Goal: Task Accomplishment & Management: Complete application form

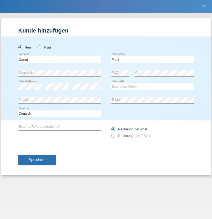
type input "Fadil"
select select "XK"
select select "C"
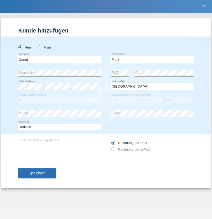
select select "10"
select select "08"
select select "2021"
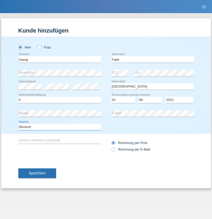
select select "en"
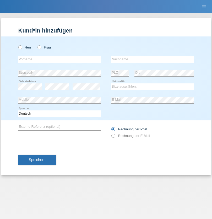
radio input "true"
click at [60, 59] on input "text" at bounding box center [59, 59] width 83 height 7
type input "Ibrahim"
click at [153, 59] on input "text" at bounding box center [153, 59] width 83 height 7
type input "Muja"
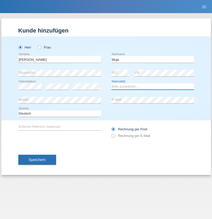
select select "XK"
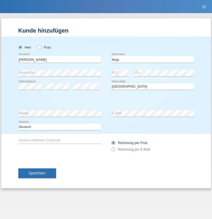
select select "C"
select select "03"
select select "07"
select select "2021"
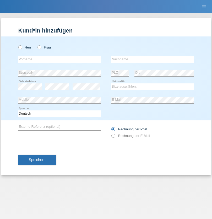
radio input "true"
click at [60, 59] on input "text" at bounding box center [59, 59] width 83 height 7
type input "Thomas"
click at [153, 59] on input "text" at bounding box center [153, 59] width 83 height 7
type input "Berger"
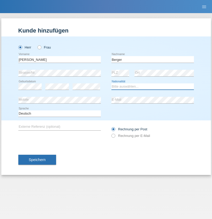
select select "CH"
radio input "true"
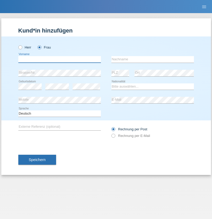
click at [60, 59] on input "text" at bounding box center [59, 59] width 83 height 7
type input "Teixeira da Silva Moço"
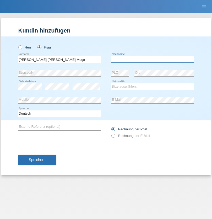
click at [153, 59] on input "text" at bounding box center [153, 59] width 83 height 7
type input "Paula"
select select "PT"
select select "C"
select select "28"
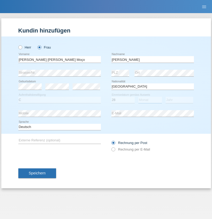
select select "03"
select select "2005"
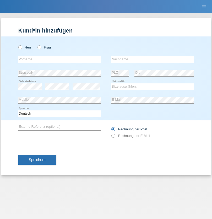
radio input "true"
click at [60, 59] on input "text" at bounding box center [59, 59] width 83 height 7
type input "Allan"
click at [153, 59] on input "text" at bounding box center [153, 59] width 83 height 7
type input "Theurillat"
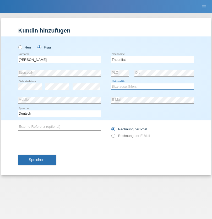
select select "CH"
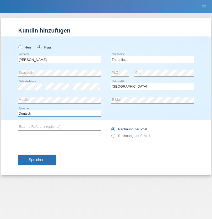
select select "en"
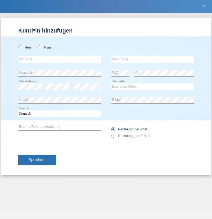
radio input "true"
click at [60, 59] on input "text" at bounding box center [59, 59] width 83 height 7
type input "Teklay"
click at [153, 59] on input "text" at bounding box center [153, 59] width 83 height 7
type input "Fiori"
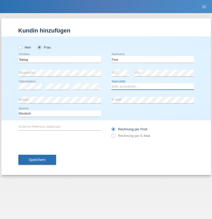
select select "ER"
select select "C"
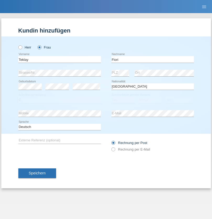
select select "10"
select select "08"
select select "2021"
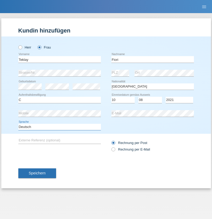
select select "en"
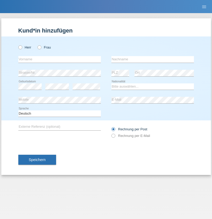
radio input "true"
click at [60, 59] on input "text" at bounding box center [59, 59] width 83 height 7
type input "Sadia"
click at [153, 59] on input "text" at bounding box center [153, 59] width 83 height 7
type input "Nejmaoui"
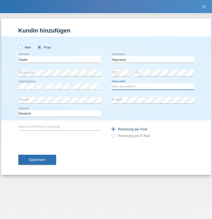
select select "MA"
select select "C"
select select "01"
select select "06"
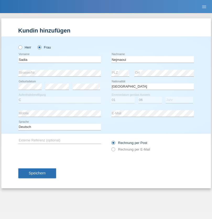
select select "1964"
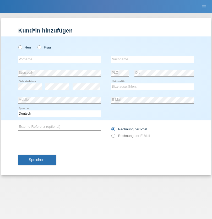
radio input "true"
click at [60, 59] on input "text" at bounding box center [59, 59] width 83 height 7
type input "Carlos"
click at [153, 59] on input "text" at bounding box center [153, 59] width 83 height 7
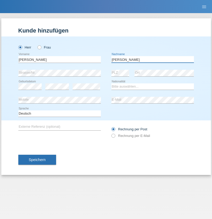
type input "Nobrega"
select select "CH"
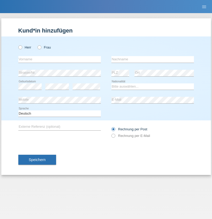
radio input "true"
click at [60, 59] on input "text" at bounding box center [59, 59] width 83 height 7
type input "Thivagaran"
click at [153, 59] on input "text" at bounding box center [153, 59] width 83 height 7
type input "Selvanayagam"
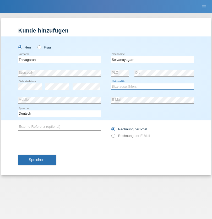
select select "LK"
select select "C"
select select "23"
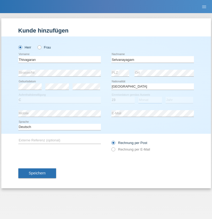
select select "03"
select select "2021"
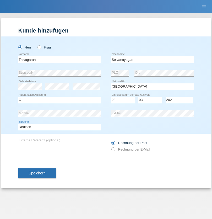
select select "en"
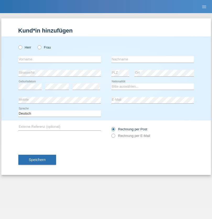
radio input "true"
click at [60, 59] on input "text" at bounding box center [59, 59] width 83 height 7
type input "[PERSON_NAME]"
click at [153, 59] on input "text" at bounding box center [153, 59] width 83 height 7
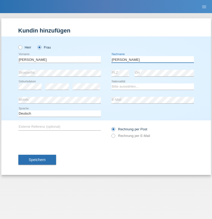
type input "[PERSON_NAME]"
select select "CH"
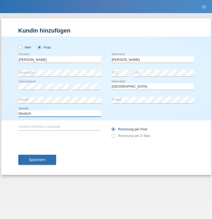
select select "en"
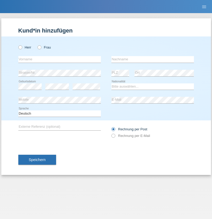
radio input "true"
click at [60, 59] on input "text" at bounding box center [59, 59] width 83 height 7
type input "Tymur"
click at [153, 59] on input "text" at bounding box center [153, 59] width 83 height 7
type input "Hunderchuk"
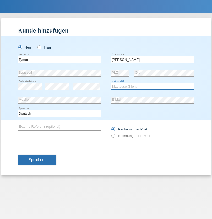
select select "UA"
select select "C"
select select "20"
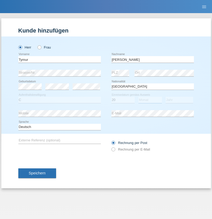
select select "08"
select select "2021"
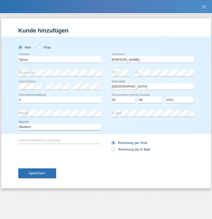
select select "en"
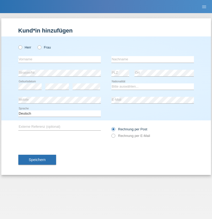
radio input "true"
click at [60, 59] on input "text" at bounding box center [59, 59] width 83 height 7
type input "Tymur"
click at [153, 59] on input "text" at bounding box center [153, 59] width 83 height 7
type input "Hunderchuj"
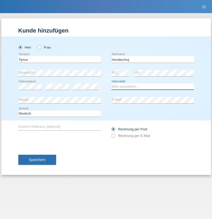
select select "UA"
select select "C"
select select "20"
select select "08"
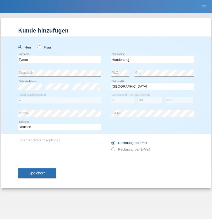
select select "2021"
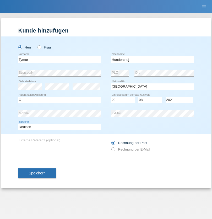
select select "en"
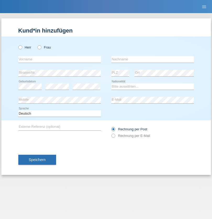
radio input "true"
click at [60, 59] on input "text" at bounding box center [59, 59] width 83 height 7
type input "Dominik"
click at [153, 59] on input "text" at bounding box center [153, 59] width 83 height 7
type input "Tropp"
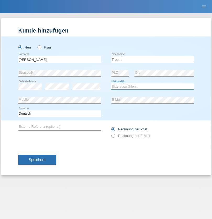
select select "SK"
select select "C"
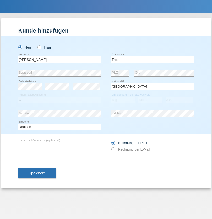
select select "10"
select select "08"
select select "2021"
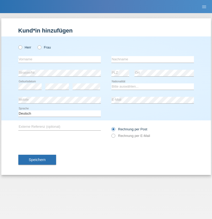
radio input "true"
click at [60, 59] on input "text" at bounding box center [59, 59] width 83 height 7
type input "[PERSON_NAME]"
click at [153, 59] on input "text" at bounding box center [153, 59] width 83 height 7
type input "Ringle"
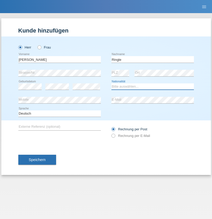
select select "DE"
select select "C"
select select "06"
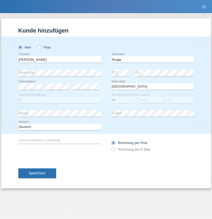
select select "01"
select select "2021"
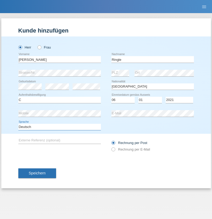
select select "en"
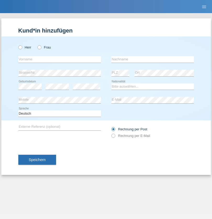
radio input "true"
click at [60, 59] on input "text" at bounding box center [59, 59] width 83 height 7
type input "Junior"
click at [153, 59] on input "text" at bounding box center [153, 59] width 83 height 7
type input "[PERSON_NAME]"
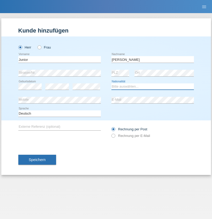
select select "CH"
radio input "true"
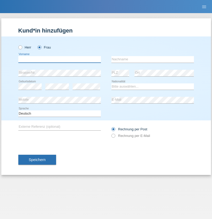
click at [60, 59] on input "text" at bounding box center [59, 59] width 83 height 7
type input "[PERSON_NAME] [PERSON_NAME]"
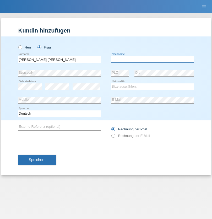
click at [153, 59] on input "text" at bounding box center [153, 59] width 83 height 7
type input "Knusel Campillo"
select select "CH"
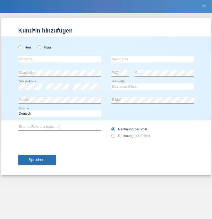
radio input "true"
click at [60, 59] on input "text" at bounding box center [59, 59] width 83 height 7
type input "Beqiri"
click at [153, 59] on input "text" at bounding box center [153, 59] width 83 height 7
type input "Shpresa"
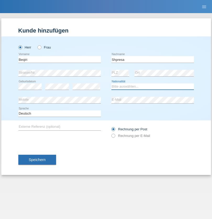
select select "XK"
select select "C"
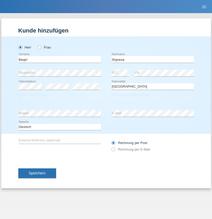
select select "08"
select select "02"
select select "1979"
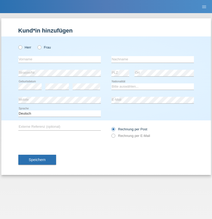
radio input "true"
click at [60, 59] on input "text" at bounding box center [59, 59] width 83 height 7
type input "[PERSON_NAME]"
click at [153, 59] on input "text" at bounding box center [153, 59] width 83 height 7
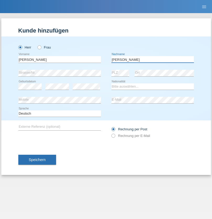
type input "[PERSON_NAME]"
select select "CH"
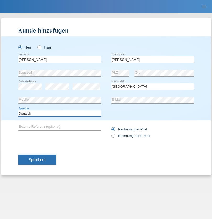
select select "en"
